Goal: Find specific page/section: Find specific page/section

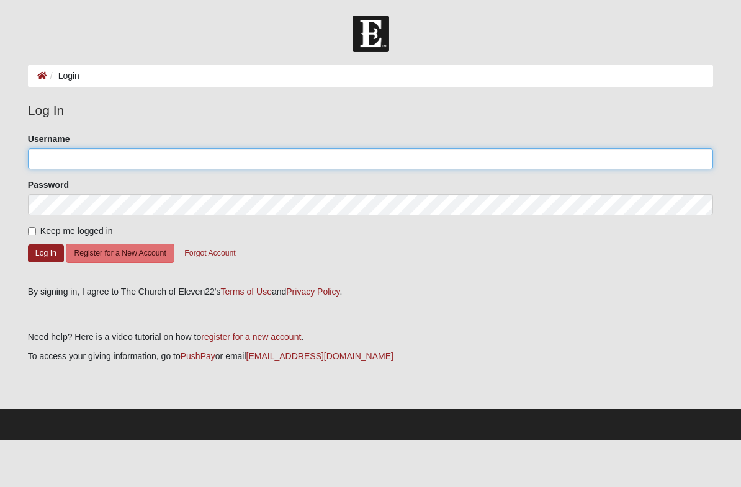
click at [323, 158] on input "Username" at bounding box center [370, 158] width 685 height 21
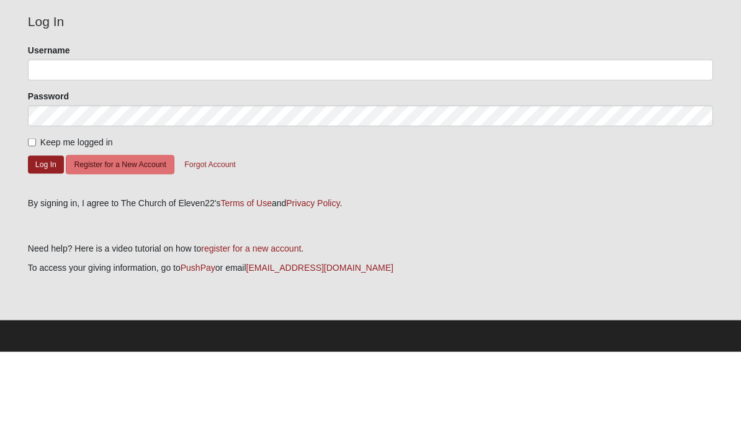
scroll to position [1, 0]
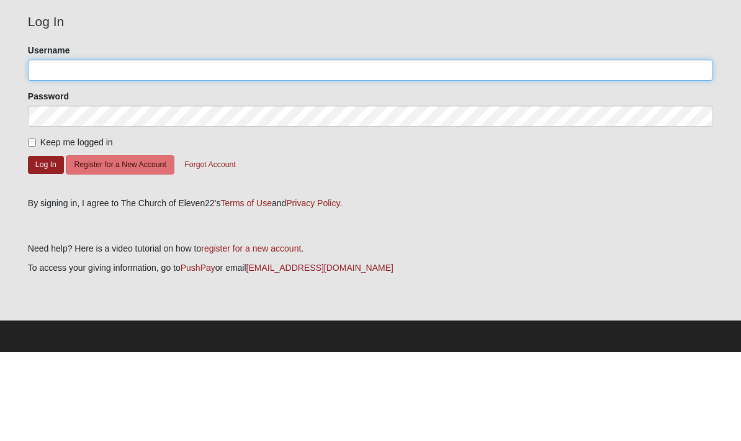
type input "imkelrae"
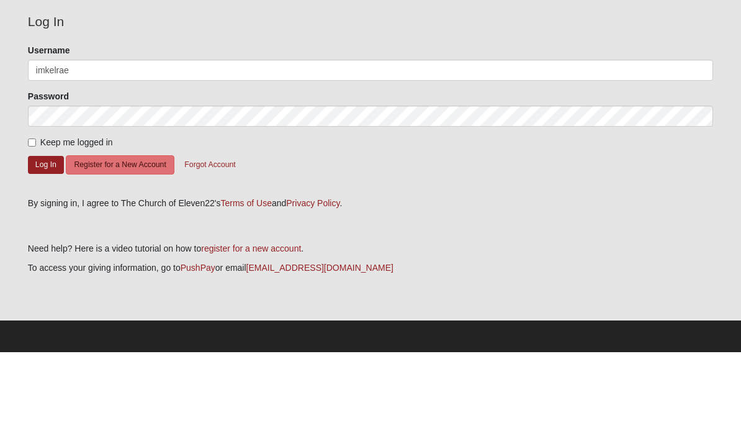
scroll to position [0, 0]
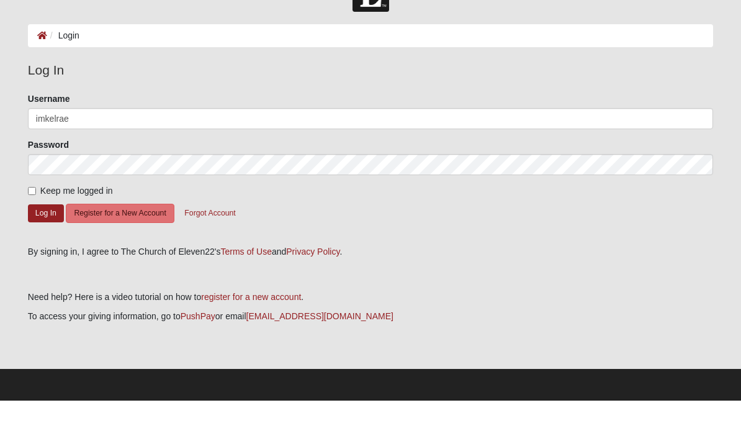
click at [36, 227] on input "Keep me logged in" at bounding box center [32, 231] width 8 height 8
checkbox input "true"
click at [51, 245] on button "Log In" at bounding box center [46, 254] width 36 height 18
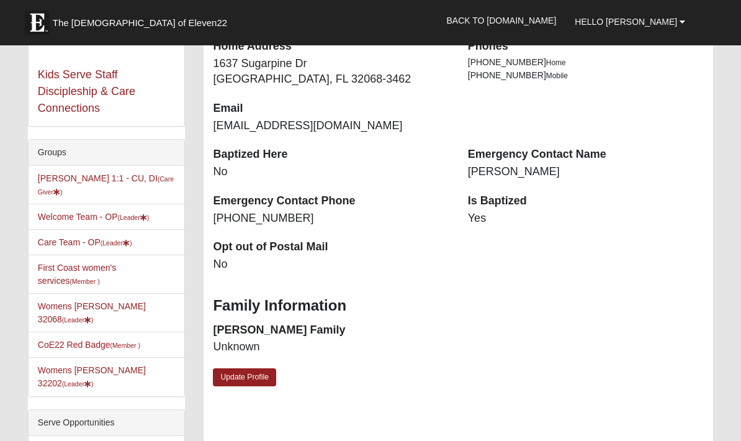
scroll to position [235, 0]
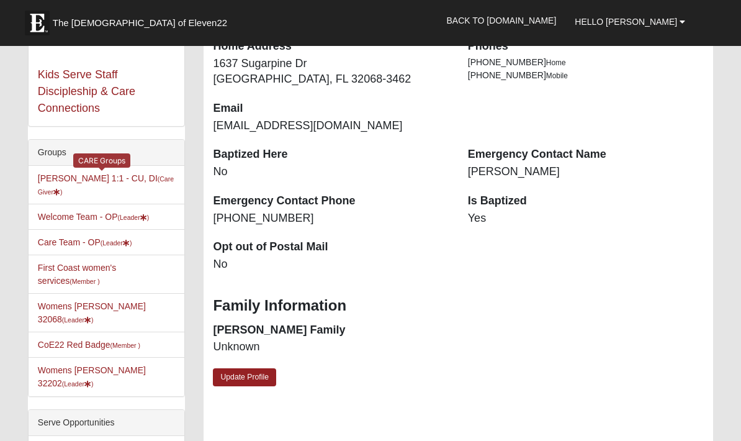
click at [115, 182] on link "[PERSON_NAME] 1:1 - CU, DI (Care Giver )" at bounding box center [106, 184] width 136 height 23
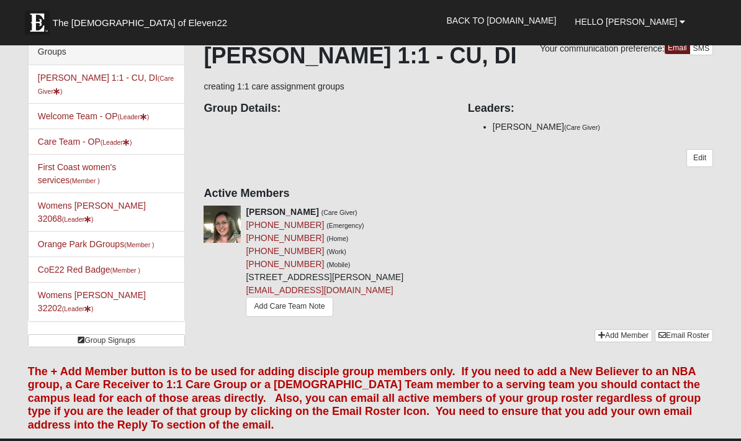
scroll to position [78, 0]
click at [113, 209] on link "Womens Simpson 32068 (Leader )" at bounding box center [92, 212] width 108 height 23
